Goal: Information Seeking & Learning: Learn about a topic

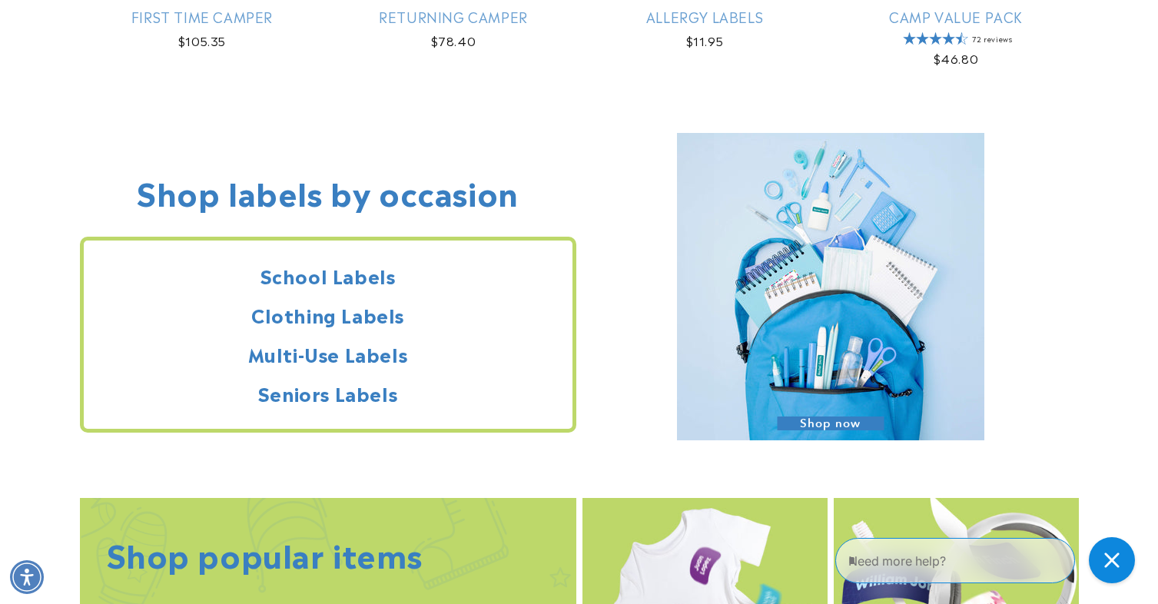
scroll to position [1433, 0]
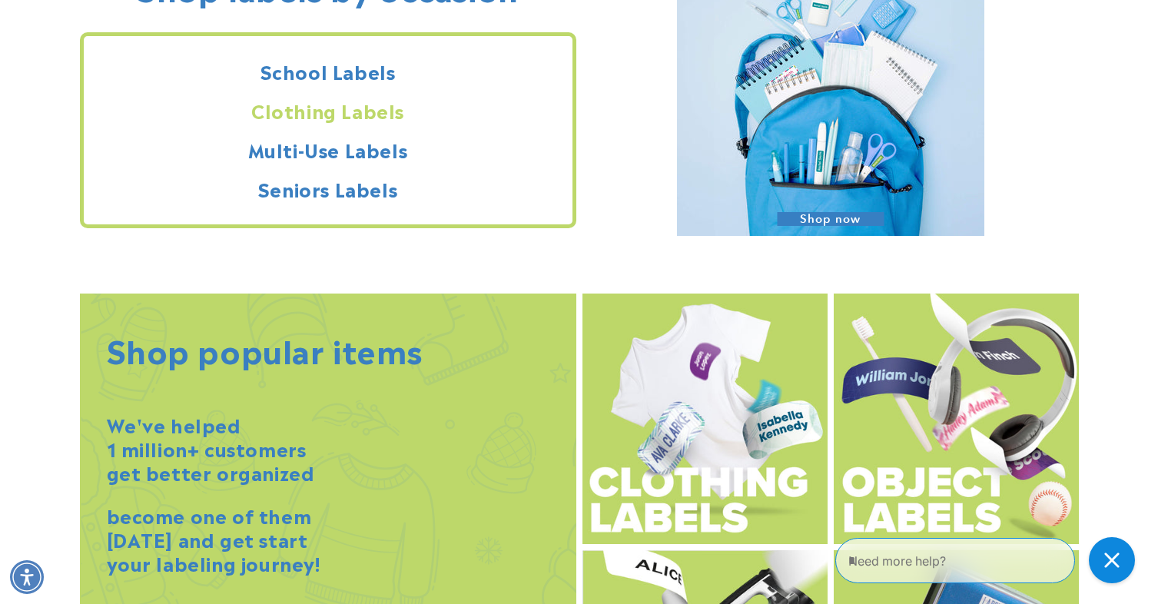
click at [297, 108] on h2 "Clothing Labels" at bounding box center [328, 110] width 489 height 24
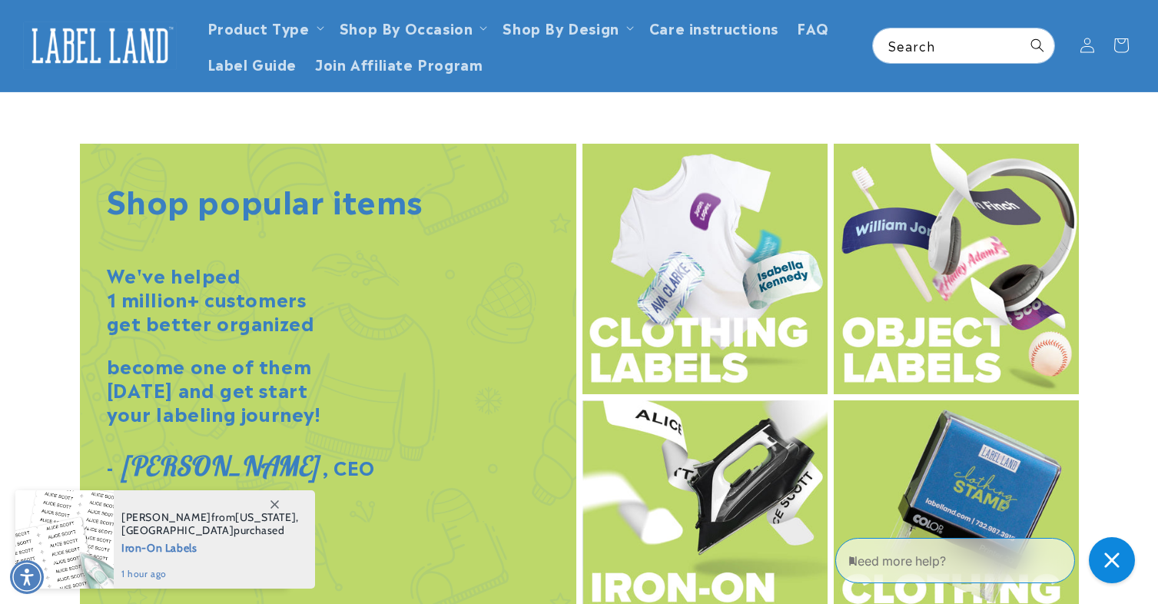
scroll to position [1788, 0]
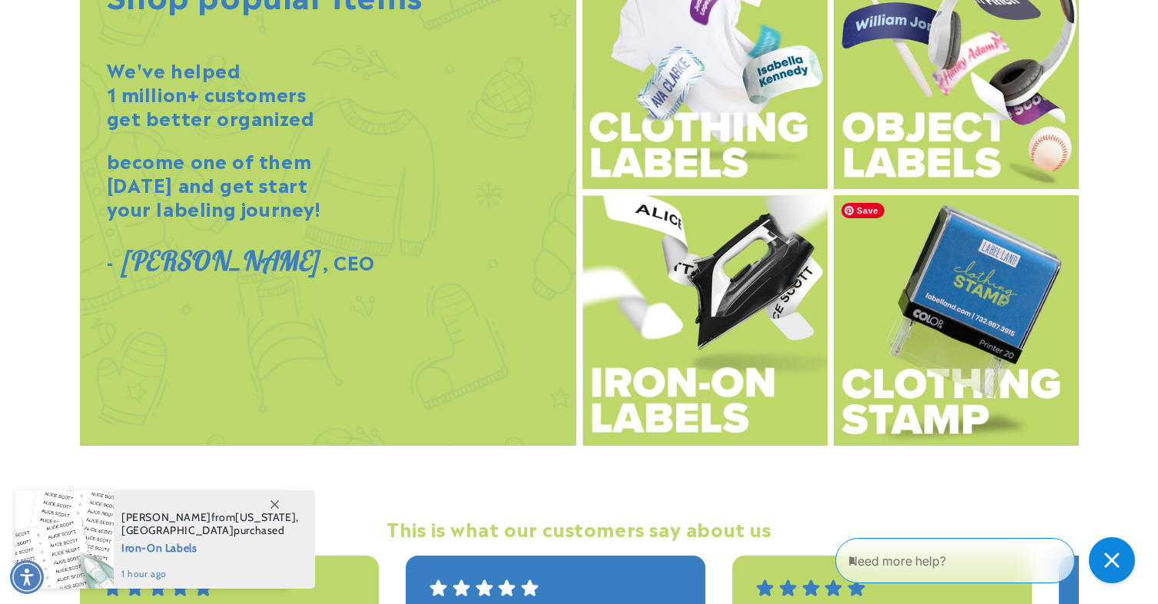
click at [1001, 359] on img at bounding box center [955, 320] width 245 height 250
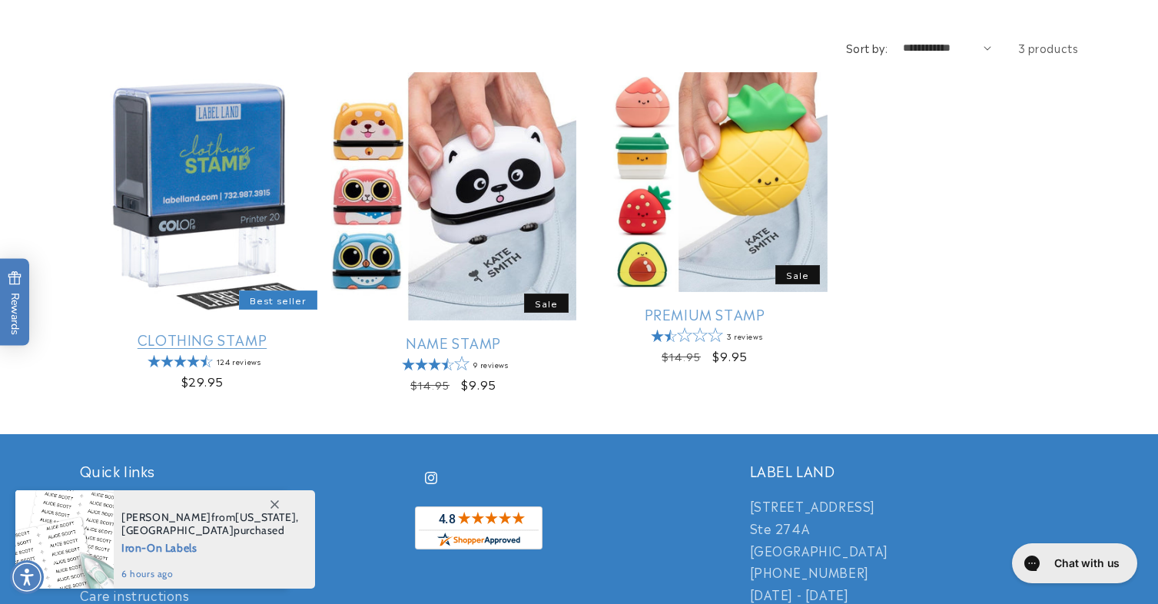
click at [184, 330] on link "Clothing Stamp" at bounding box center [202, 339] width 245 height 18
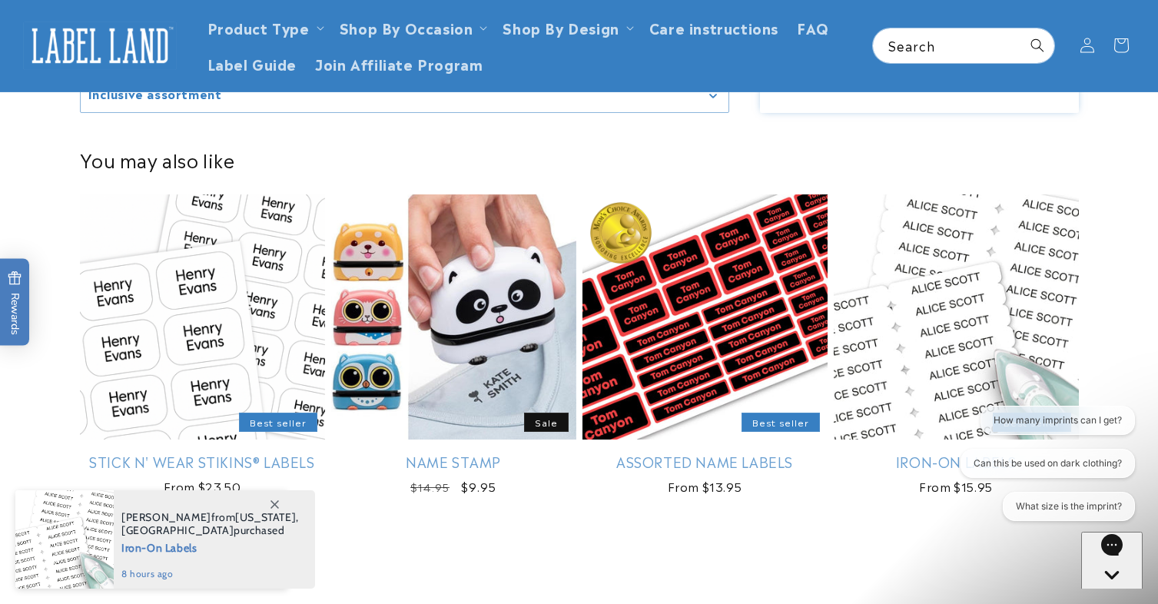
scroll to position [2048, 0]
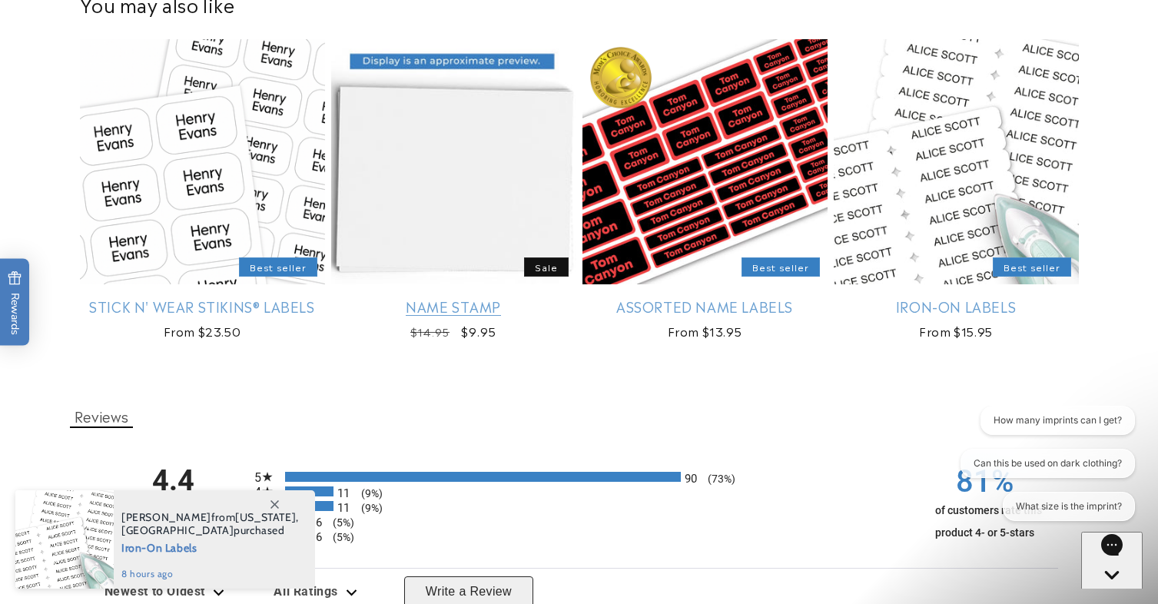
click at [467, 303] on link "Name Stamp" at bounding box center [453, 306] width 245 height 18
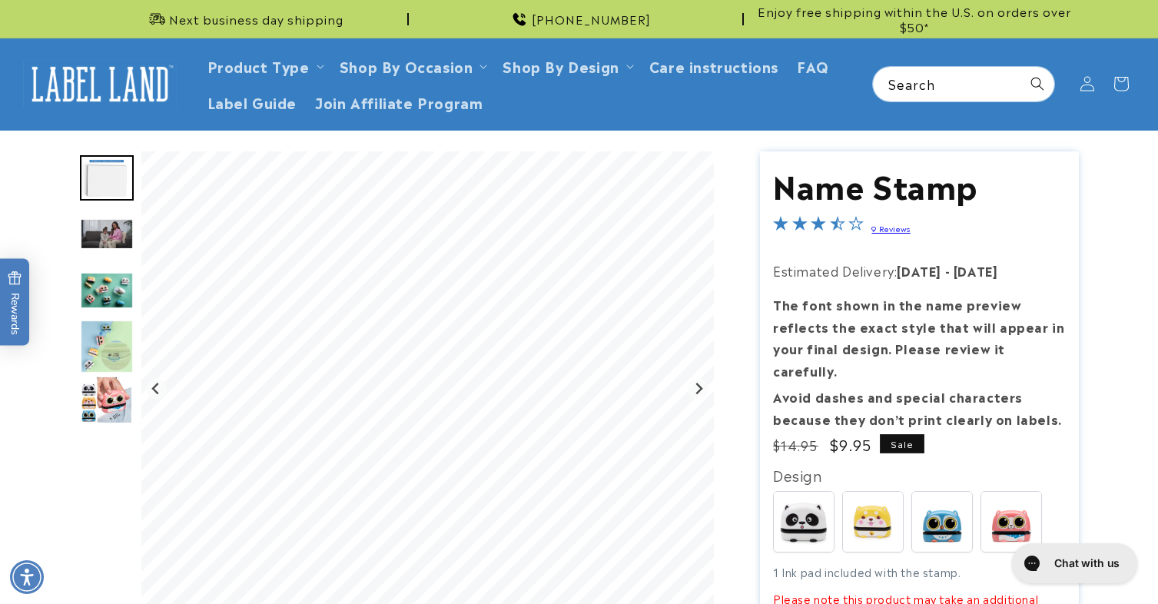
scroll to position [204, 0]
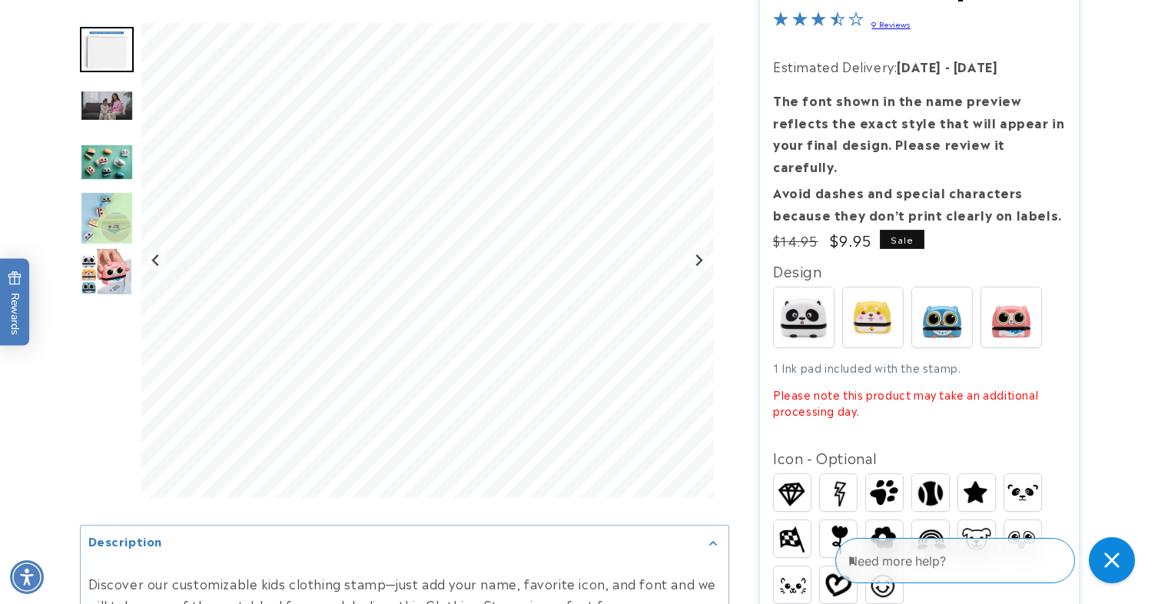
click at [98, 108] on img "Go to slide 3" at bounding box center [107, 105] width 54 height 31
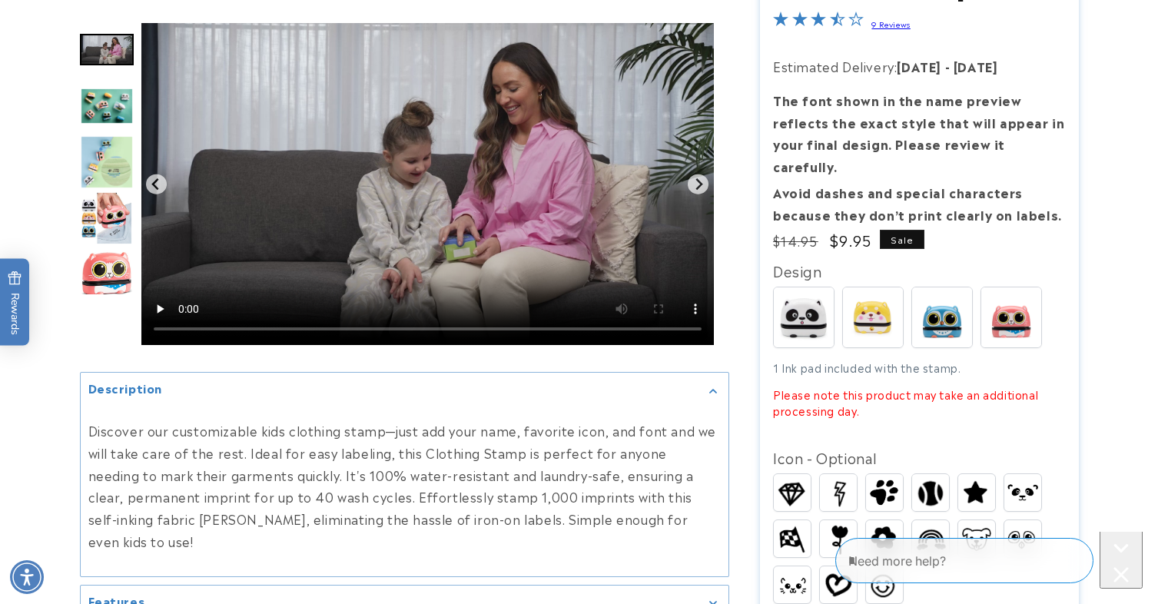
click at [103, 165] on img "Go to slide 5" at bounding box center [107, 162] width 54 height 54
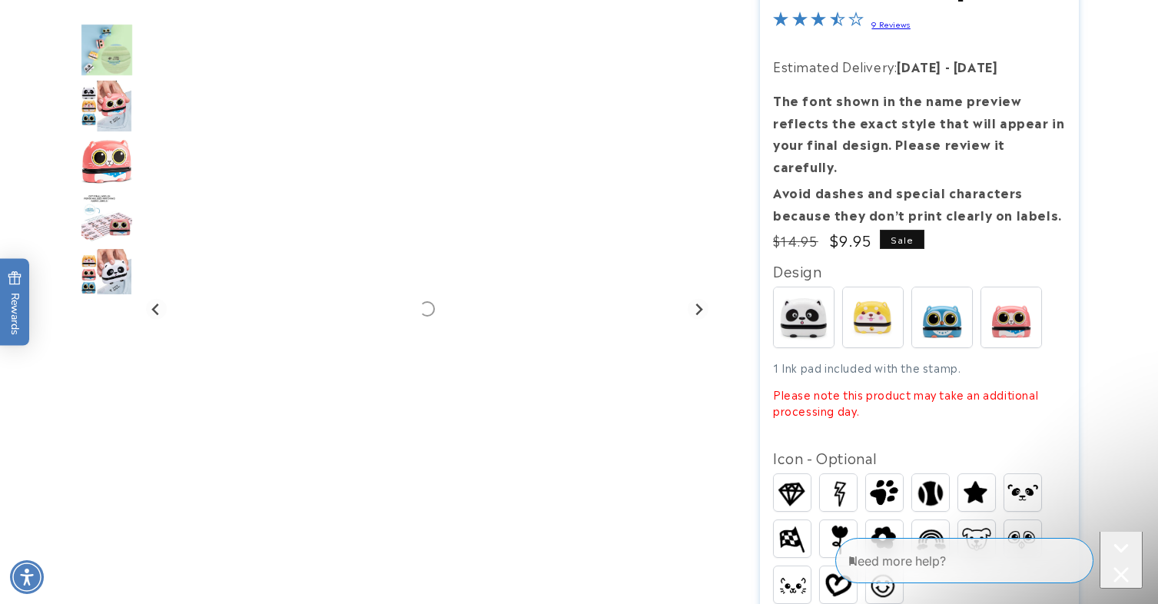
scroll to position [0, 0]
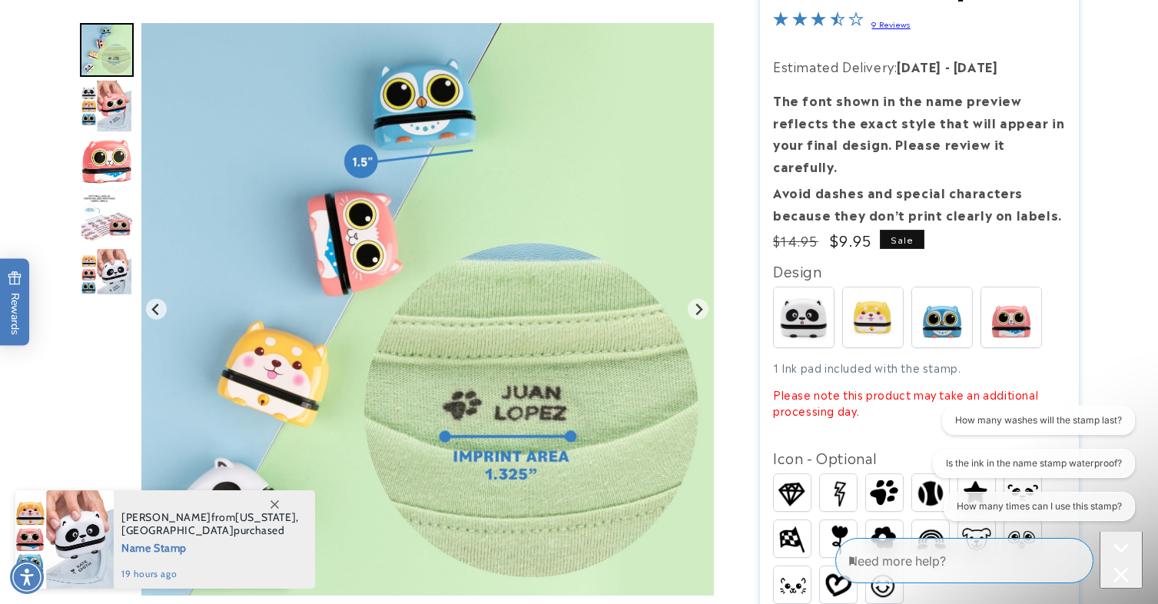
click at [103, 216] on img "Go to slide 8" at bounding box center [107, 218] width 54 height 49
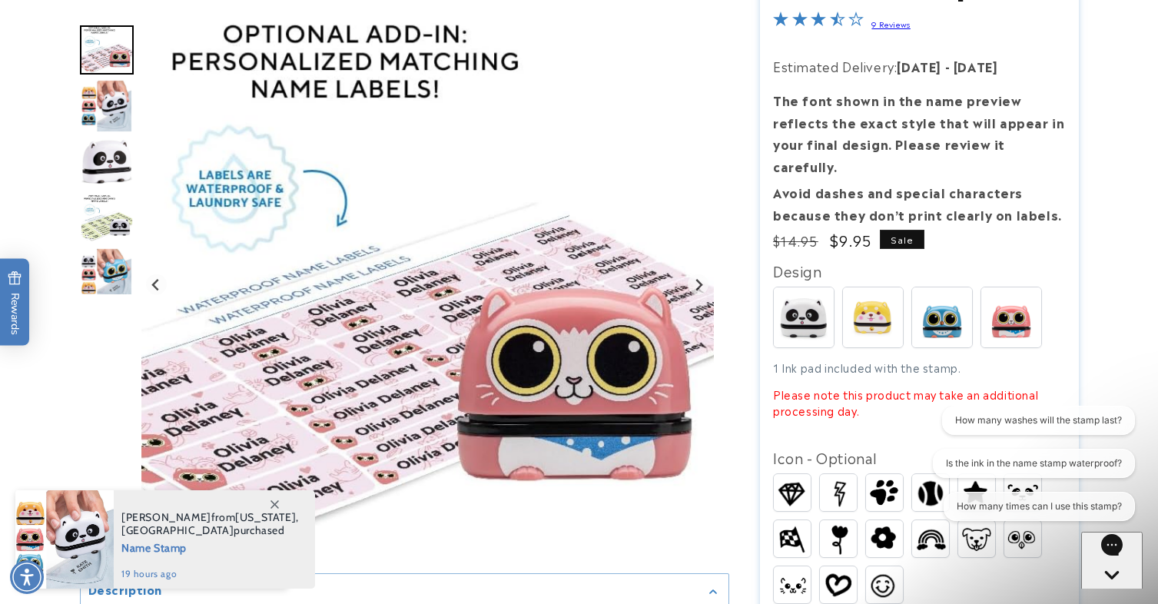
click at [104, 269] on img "Go to slide 12" at bounding box center [106, 274] width 53 height 54
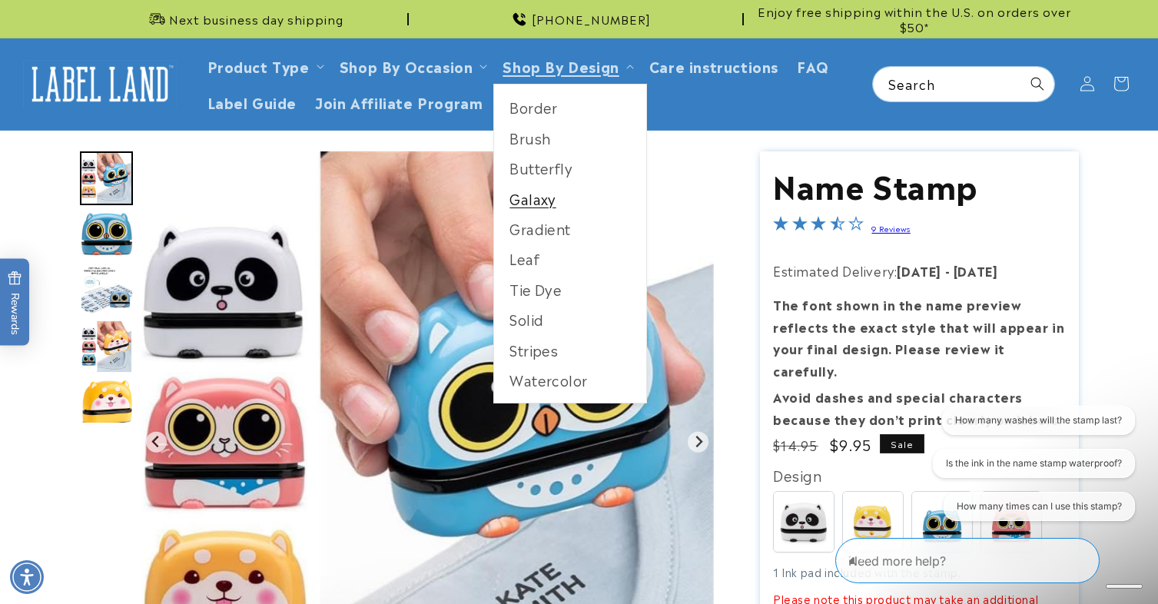
click at [535, 203] on link "Galaxy" at bounding box center [570, 199] width 152 height 30
